Goal: Task Accomplishment & Management: Complete application form

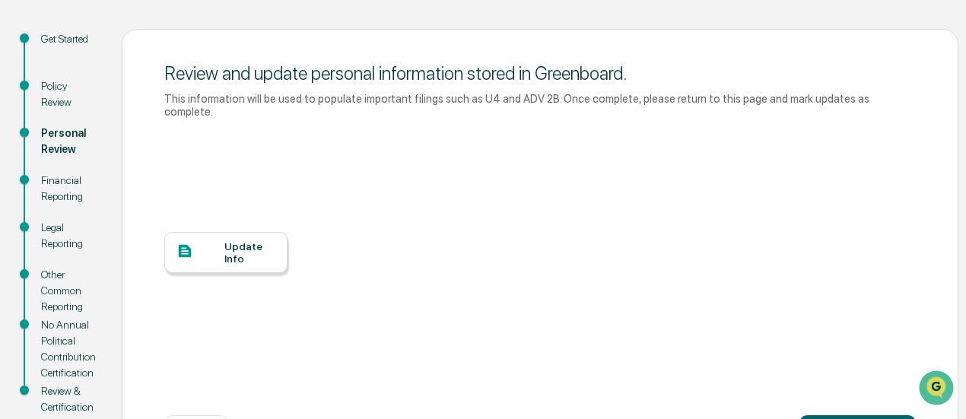
click at [227, 240] on div "Update Info" at bounding box center [249, 252] width 51 height 24
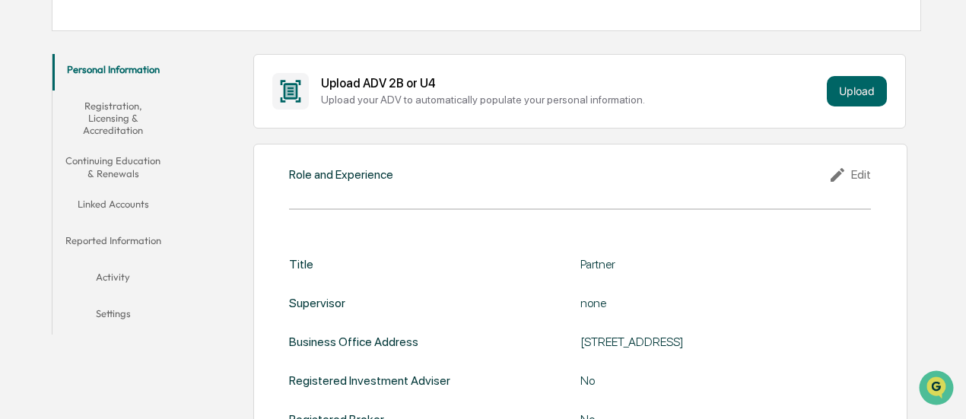
scroll to position [152, 0]
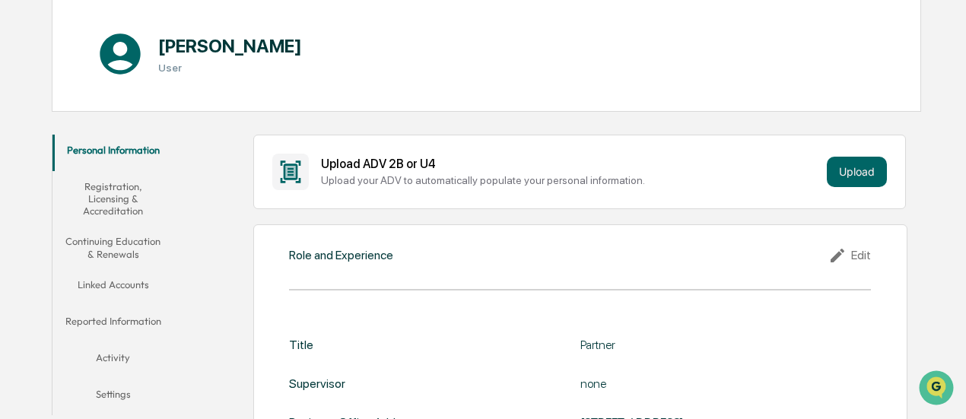
click at [126, 282] on button "Linked Accounts" at bounding box center [113, 287] width 121 height 37
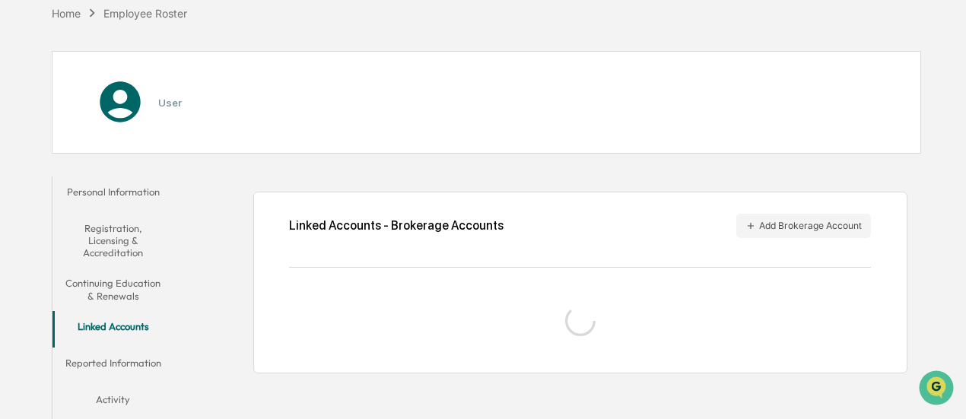
scroll to position [148, 0]
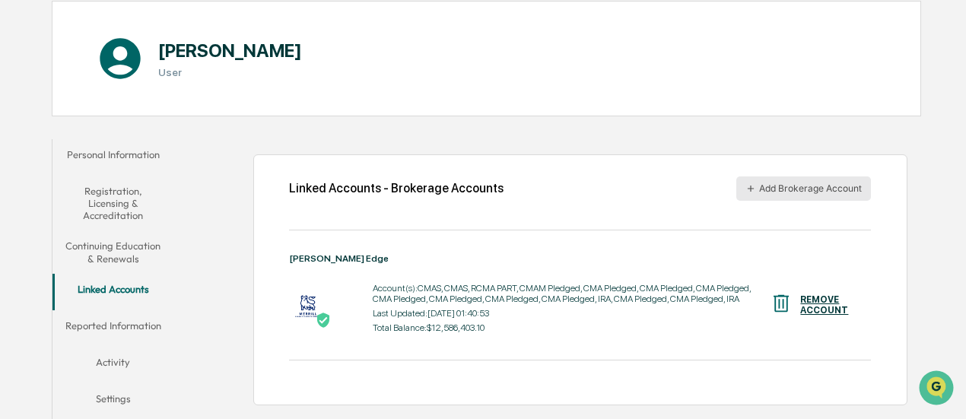
click at [770, 183] on button "Add Brokerage Account" at bounding box center [804, 189] width 135 height 24
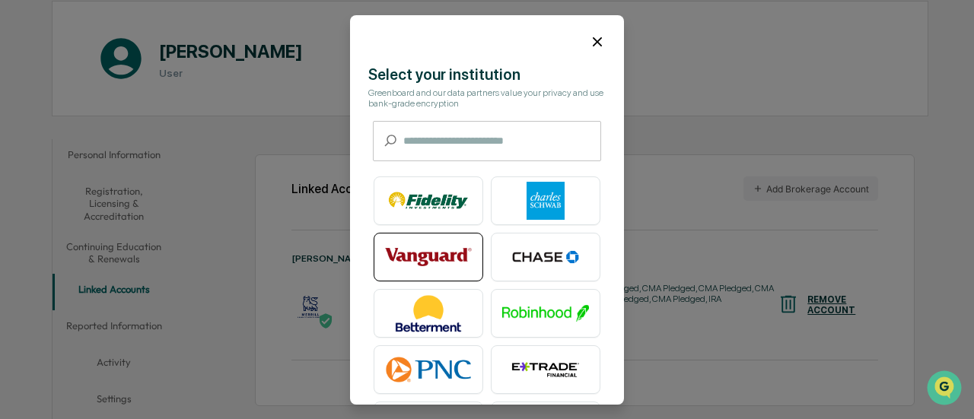
click at [444, 256] on img at bounding box center [428, 257] width 87 height 38
click at [437, 256] on img at bounding box center [428, 257] width 87 height 38
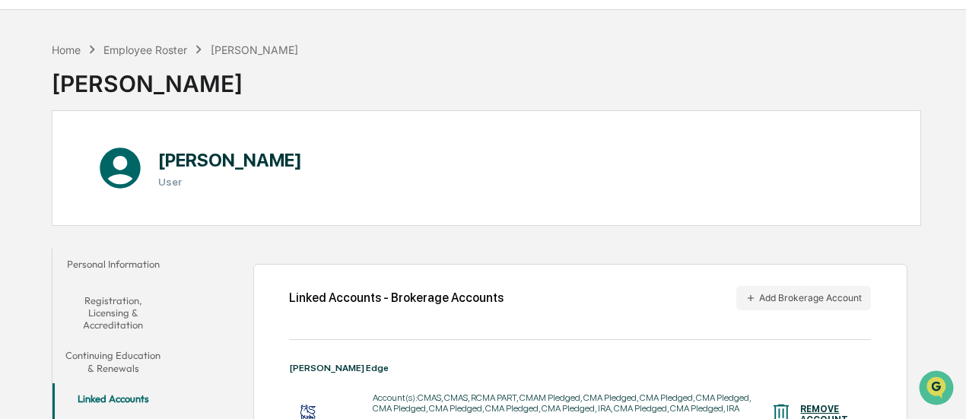
scroll to position [0, 0]
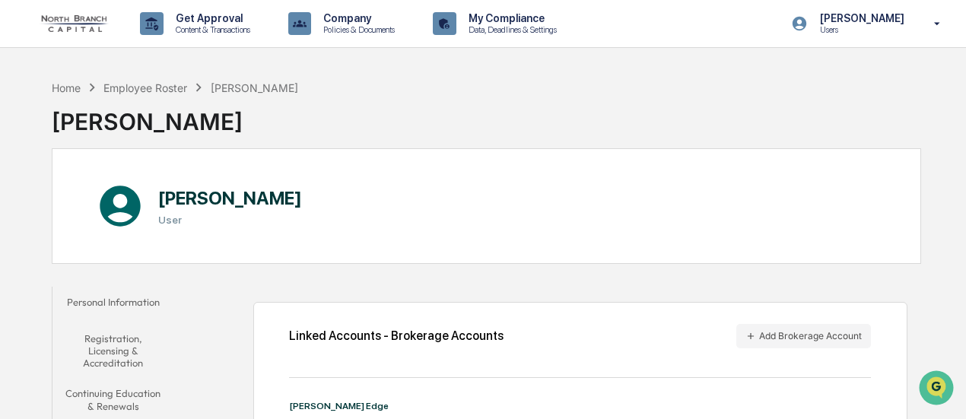
click at [136, 300] on button "Personal Information" at bounding box center [113, 305] width 121 height 37
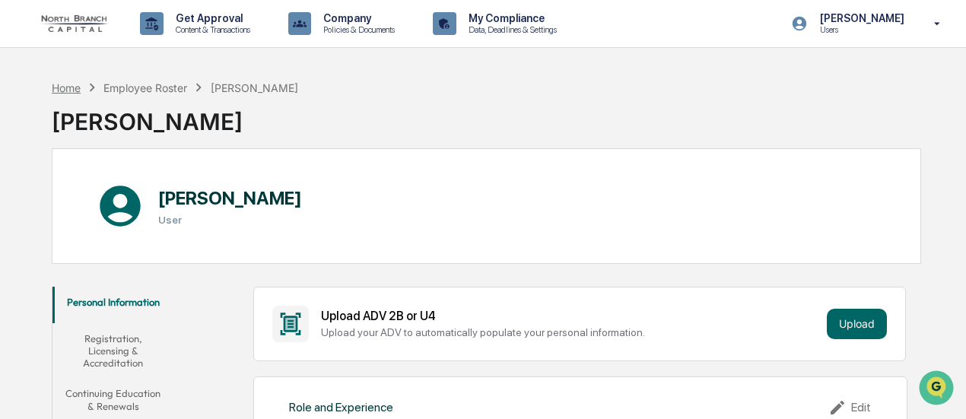
click at [68, 90] on div "Home" at bounding box center [66, 87] width 29 height 13
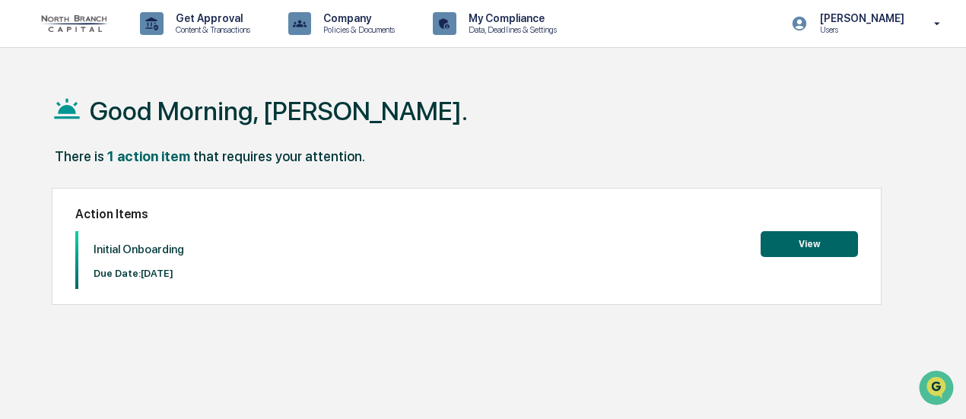
click at [831, 240] on button "View" at bounding box center [809, 244] width 97 height 26
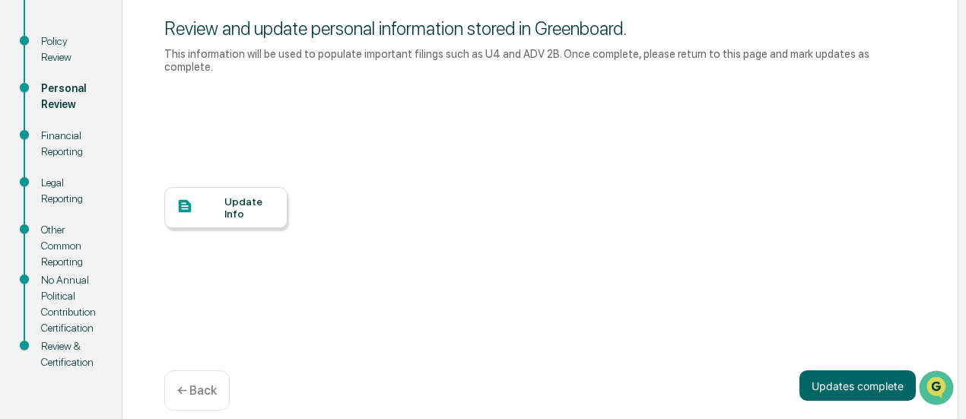
scroll to position [202, 0]
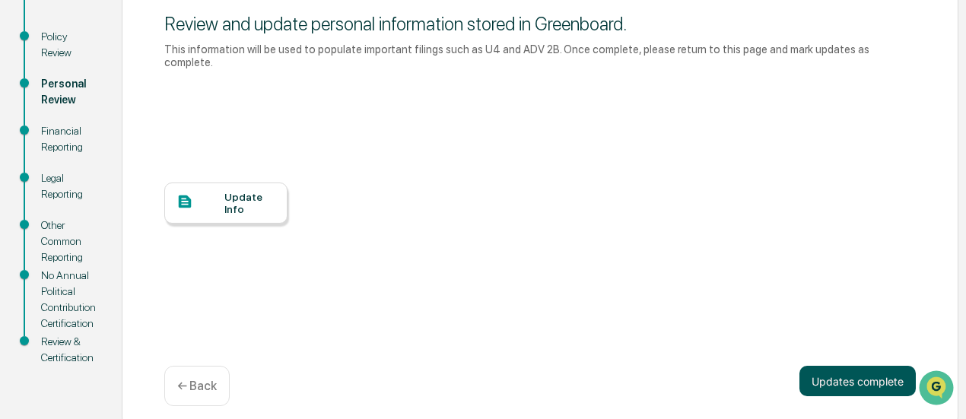
click at [826, 375] on button "Updates complete" at bounding box center [858, 381] width 116 height 30
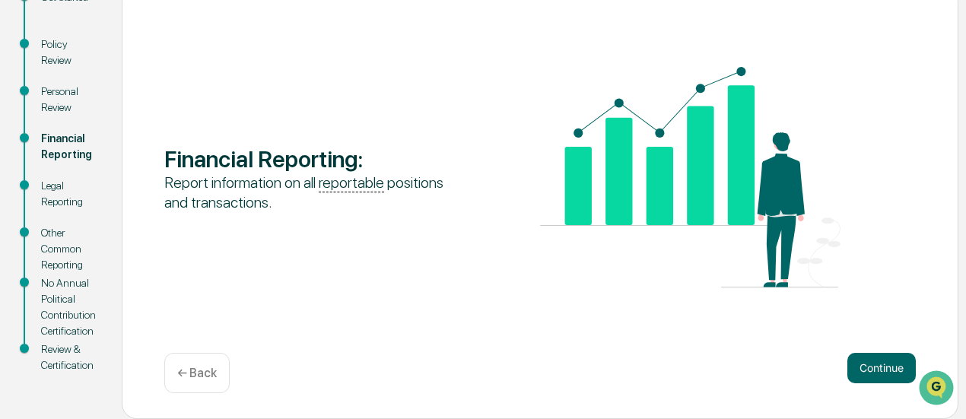
scroll to position [193, 0]
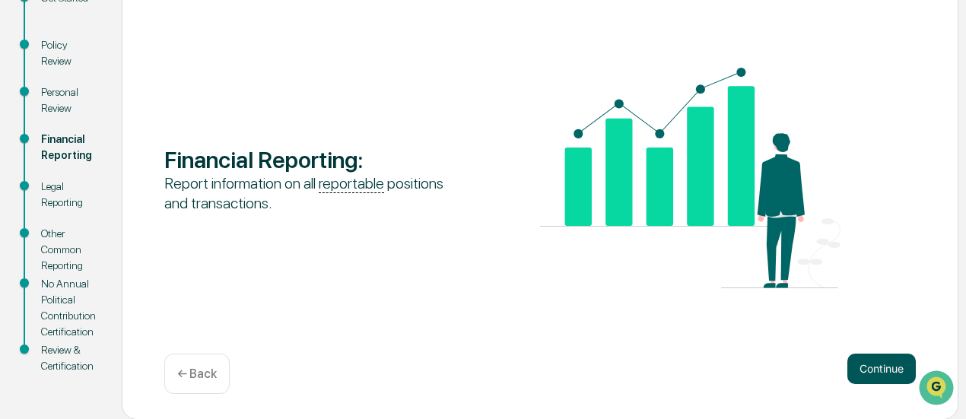
click at [885, 363] on button "Continue" at bounding box center [882, 369] width 68 height 30
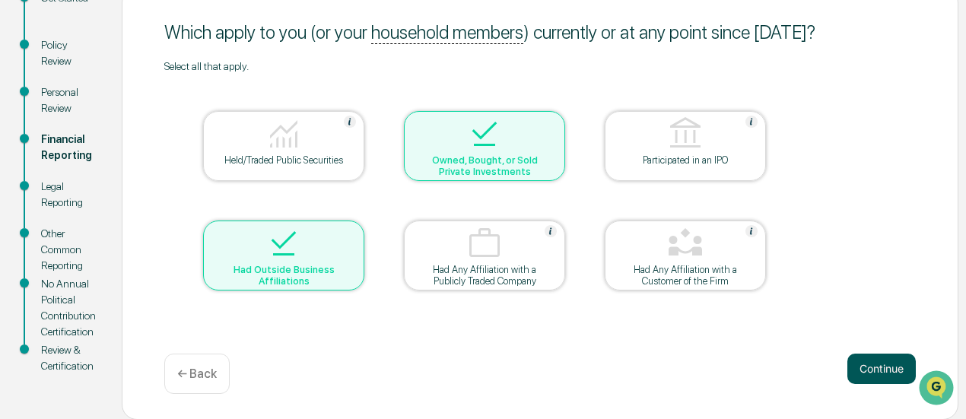
click at [873, 371] on button "Continue" at bounding box center [882, 369] width 68 height 30
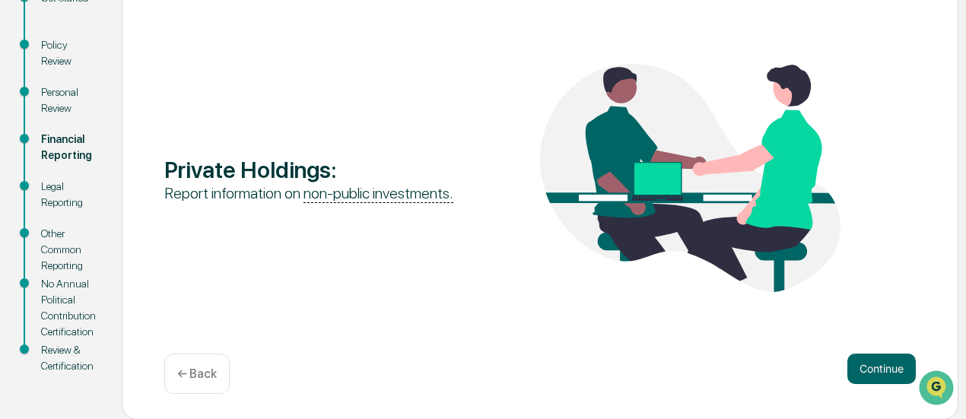
click at [873, 371] on button "Continue" at bounding box center [882, 369] width 68 height 30
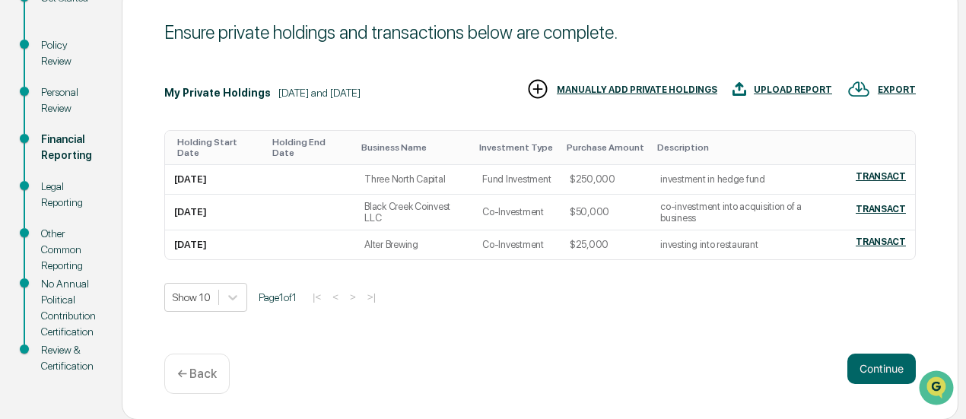
click at [873, 371] on button "Continue" at bounding box center [882, 369] width 68 height 30
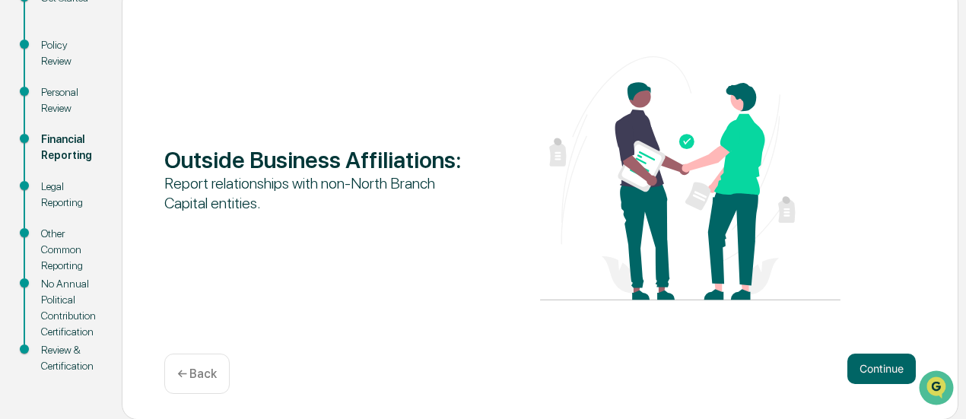
click at [873, 371] on button "Continue" at bounding box center [882, 369] width 68 height 30
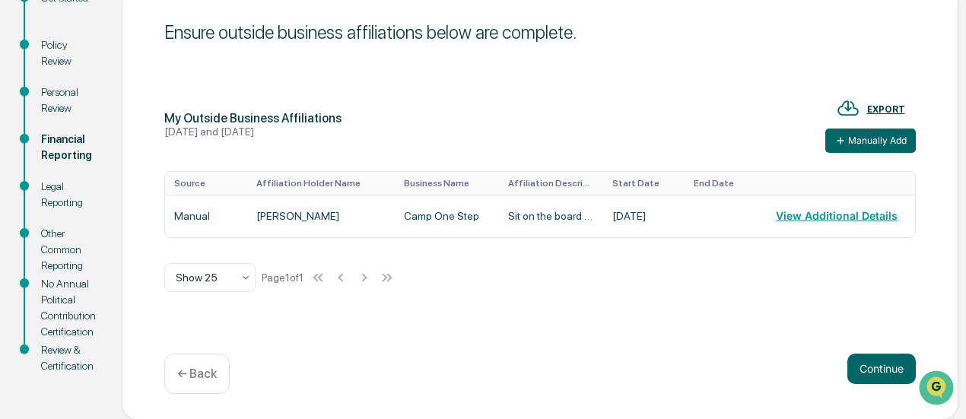
click at [873, 371] on button "Continue" at bounding box center [882, 369] width 68 height 30
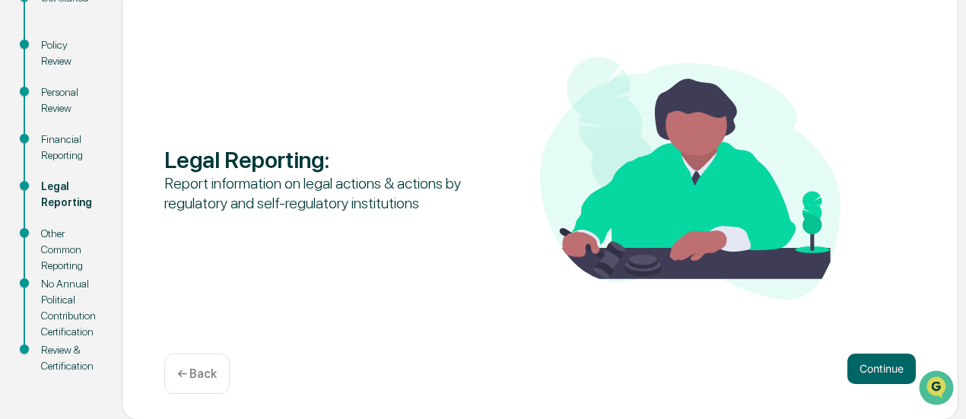
click at [873, 371] on button "Continue" at bounding box center [882, 369] width 68 height 30
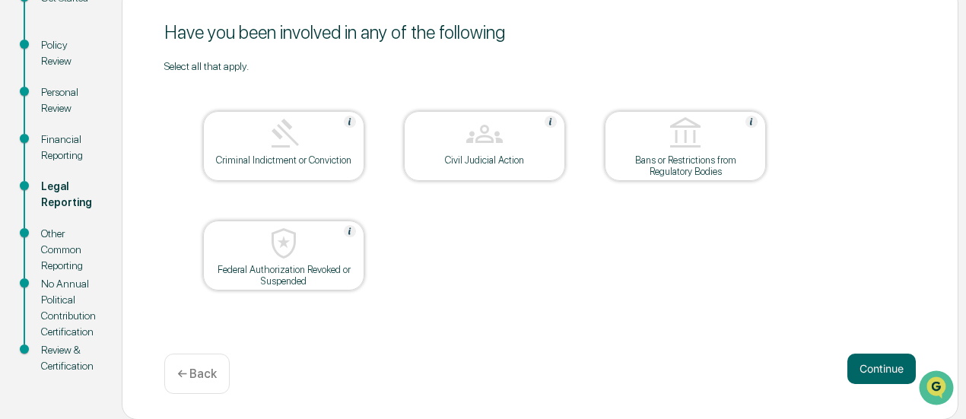
click at [873, 371] on button "Continue" at bounding box center [882, 369] width 68 height 30
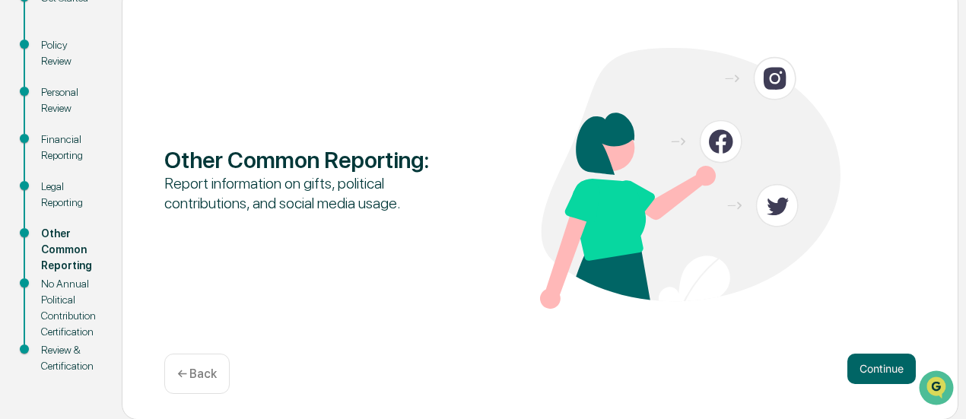
click at [873, 371] on button "Continue" at bounding box center [882, 369] width 68 height 30
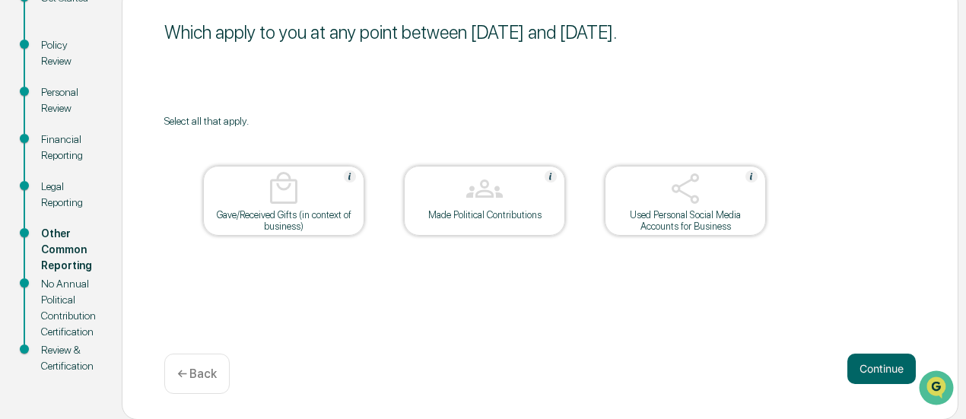
click at [873, 371] on button "Continue" at bounding box center [882, 369] width 68 height 30
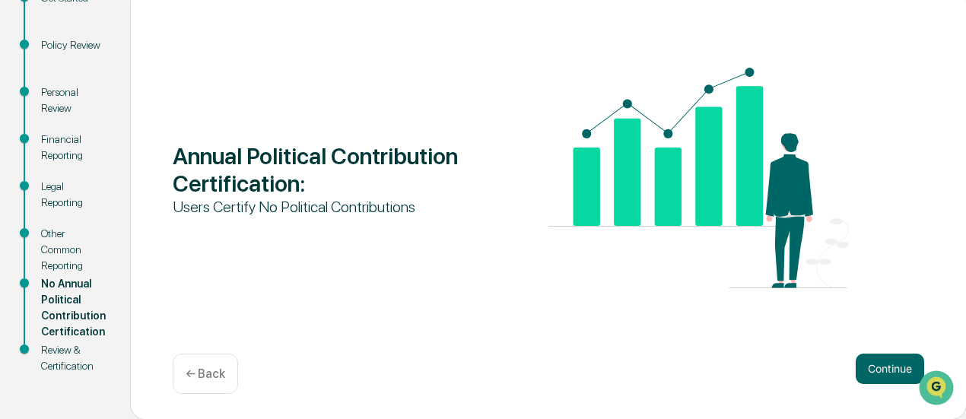
click at [873, 371] on button "Continue" at bounding box center [890, 369] width 68 height 30
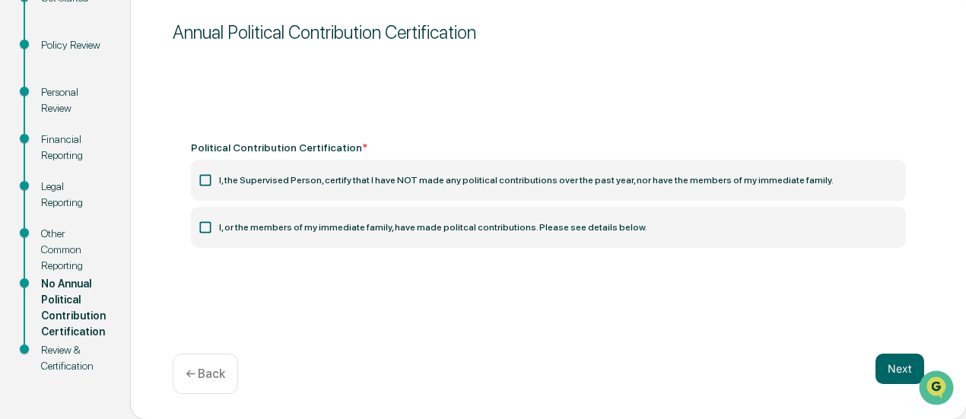
click at [198, 179] on icon at bounding box center [205, 180] width 15 height 15
click at [892, 372] on button "Next" at bounding box center [900, 369] width 49 height 30
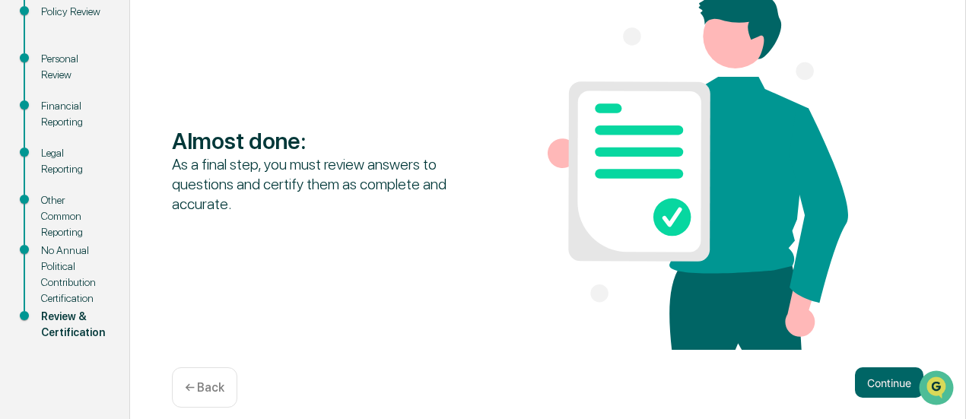
scroll to position [242, 0]
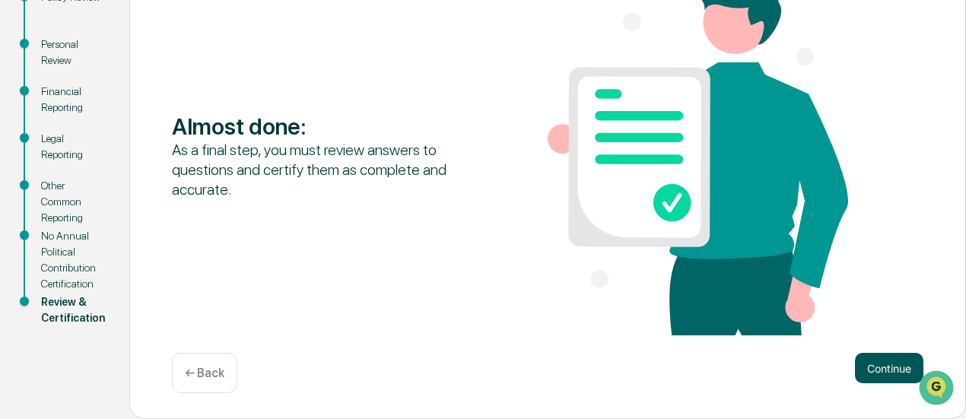
click at [867, 371] on button "Continue" at bounding box center [889, 368] width 68 height 30
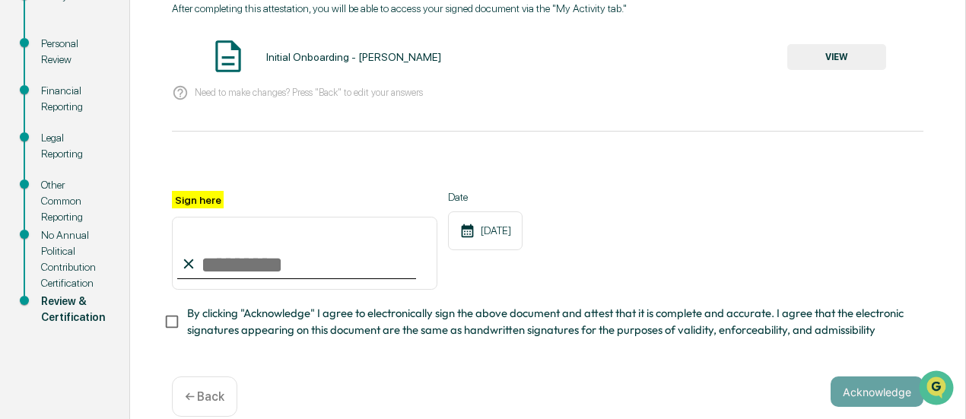
click at [272, 272] on input "Sign here" at bounding box center [305, 253] width 266 height 73
type input "**********"
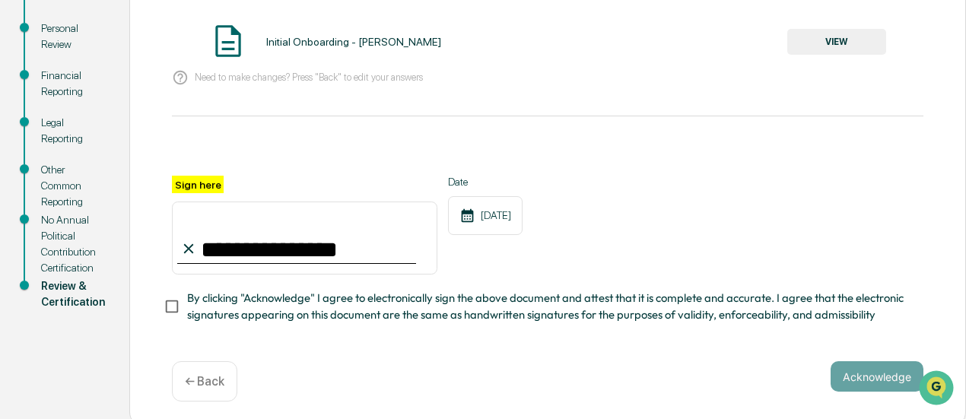
scroll to position [271, 0]
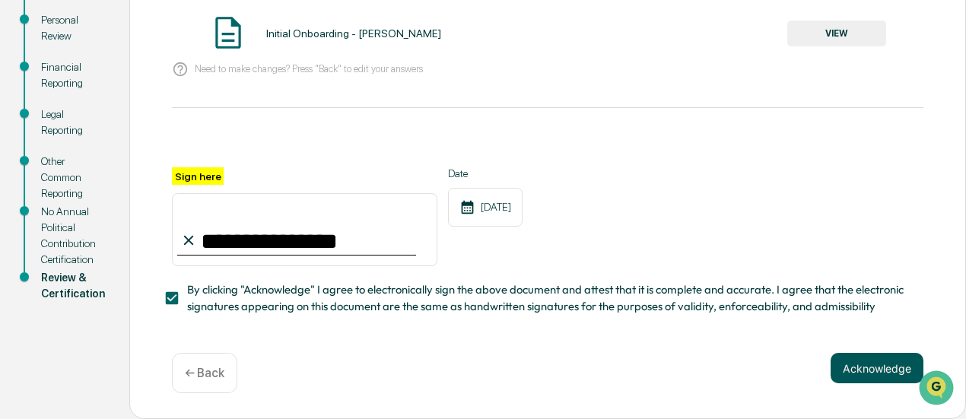
click at [848, 371] on button "Acknowledge" at bounding box center [877, 368] width 93 height 30
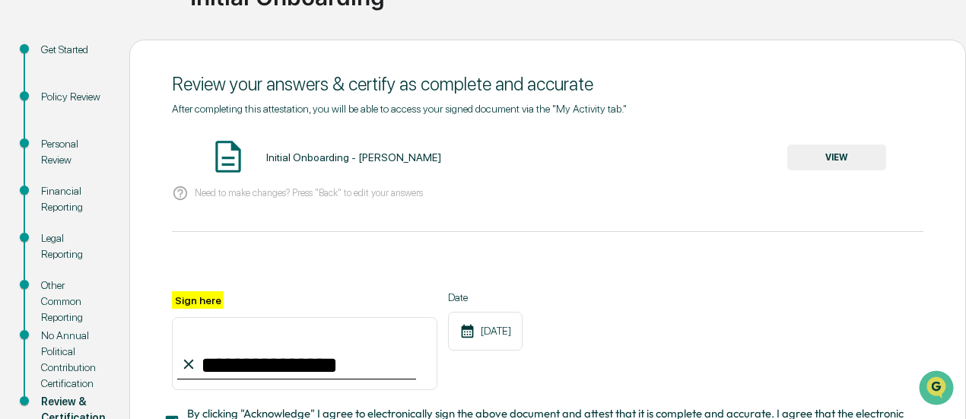
scroll to position [137, 0]
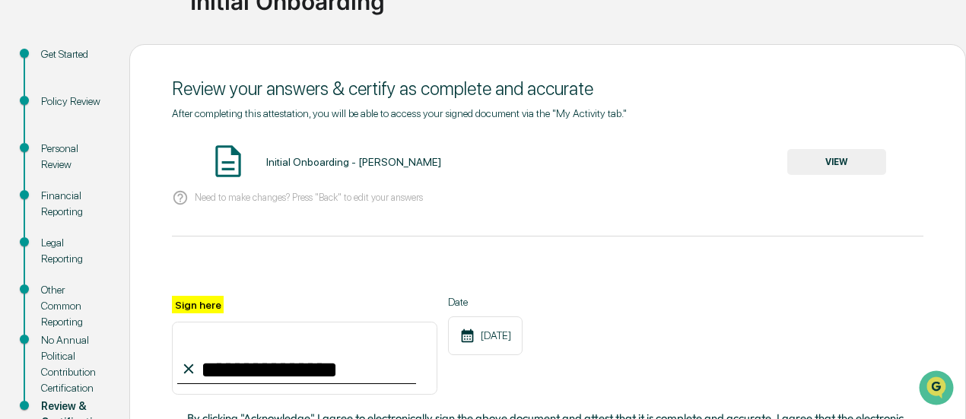
click at [797, 161] on button "VIEW" at bounding box center [837, 162] width 99 height 26
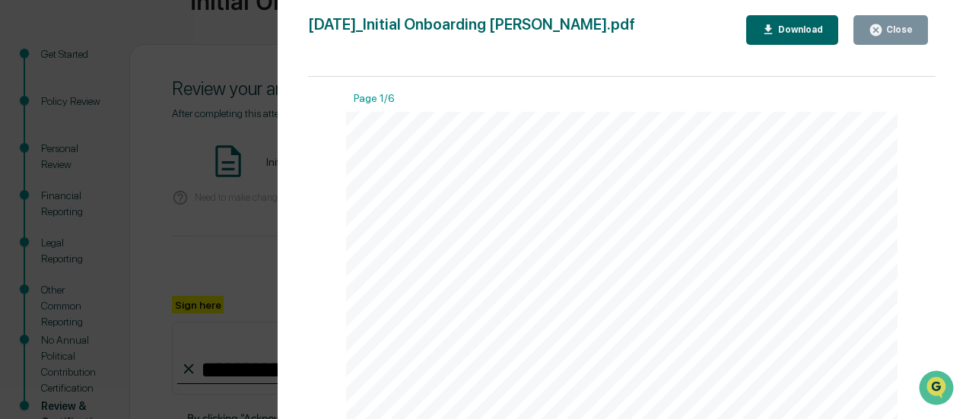
click at [898, 27] on div "Close" at bounding box center [898, 29] width 30 height 11
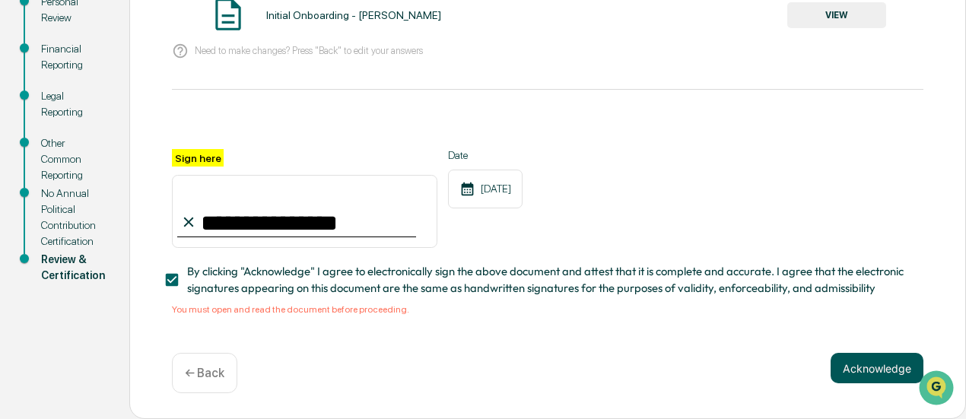
click at [870, 363] on button "Acknowledge" at bounding box center [877, 368] width 93 height 30
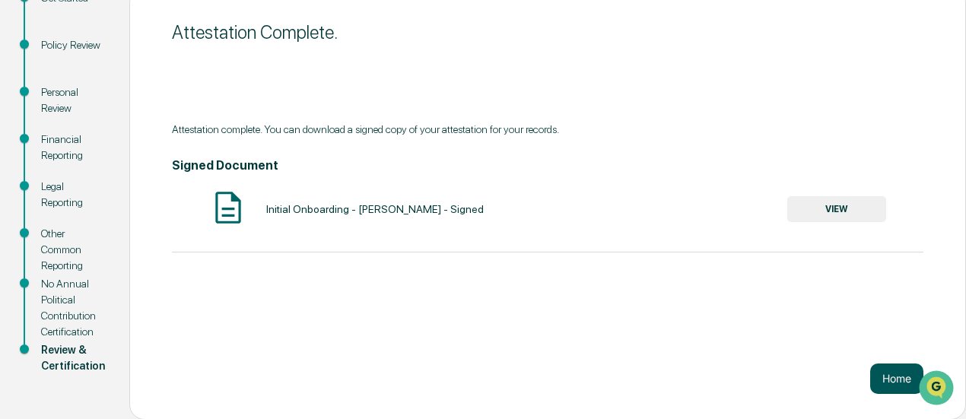
click at [889, 383] on button "Home" at bounding box center [897, 379] width 53 height 30
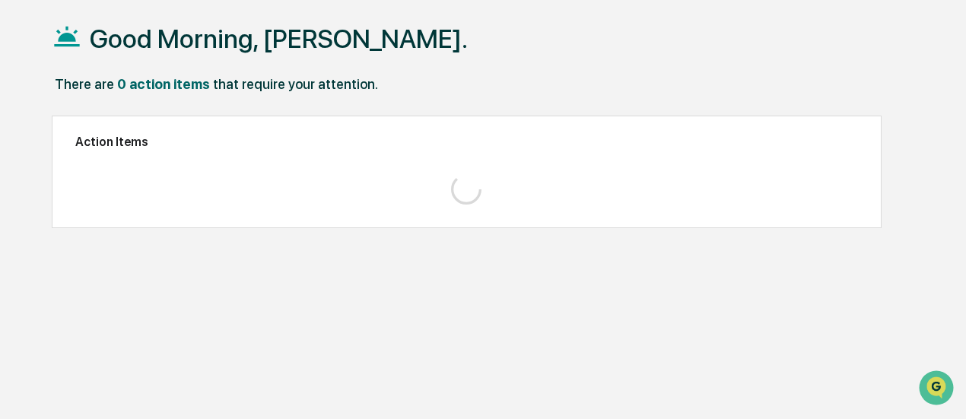
scroll to position [72, 0]
